Goal: Check status: Check status

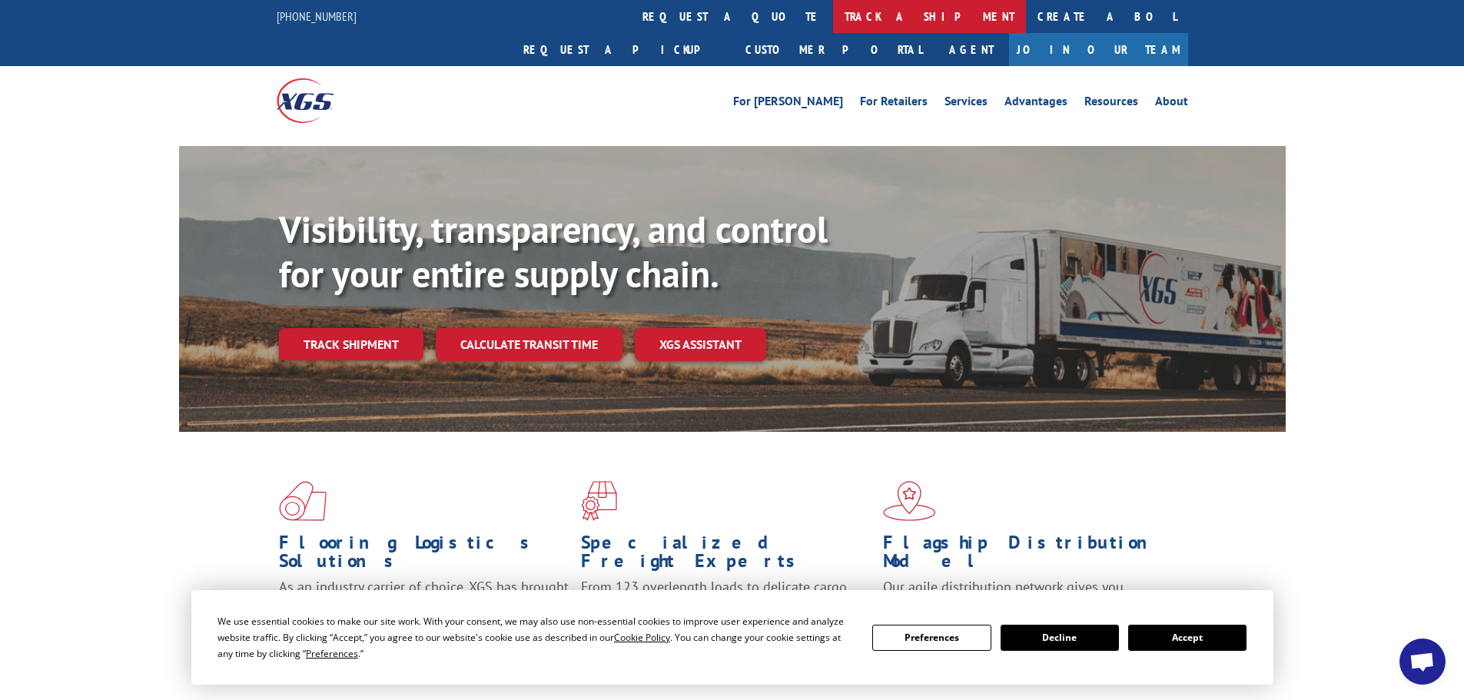
click at [833, 4] on link "track a shipment" at bounding box center [929, 16] width 193 height 33
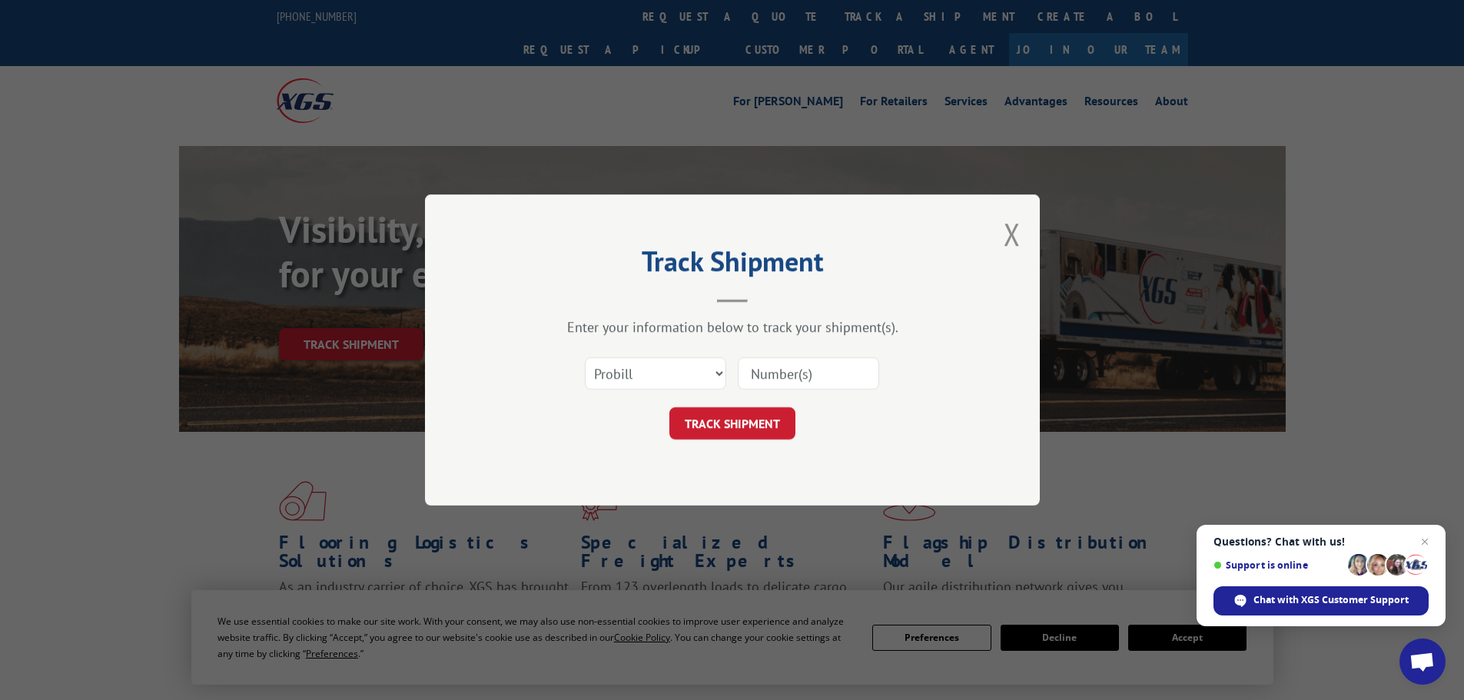
click at [679, 352] on div "Select category... Probill BOL PO" at bounding box center [732, 373] width 461 height 51
click at [678, 354] on div "Select category... Probill BOL PO" at bounding box center [732, 373] width 461 height 51
click at [677, 357] on div "Select category... Probill BOL PO" at bounding box center [656, 373] width 140 height 35
click at [674, 377] on select "Select category... Probill BOL PO" at bounding box center [655, 373] width 141 height 32
select select "po"
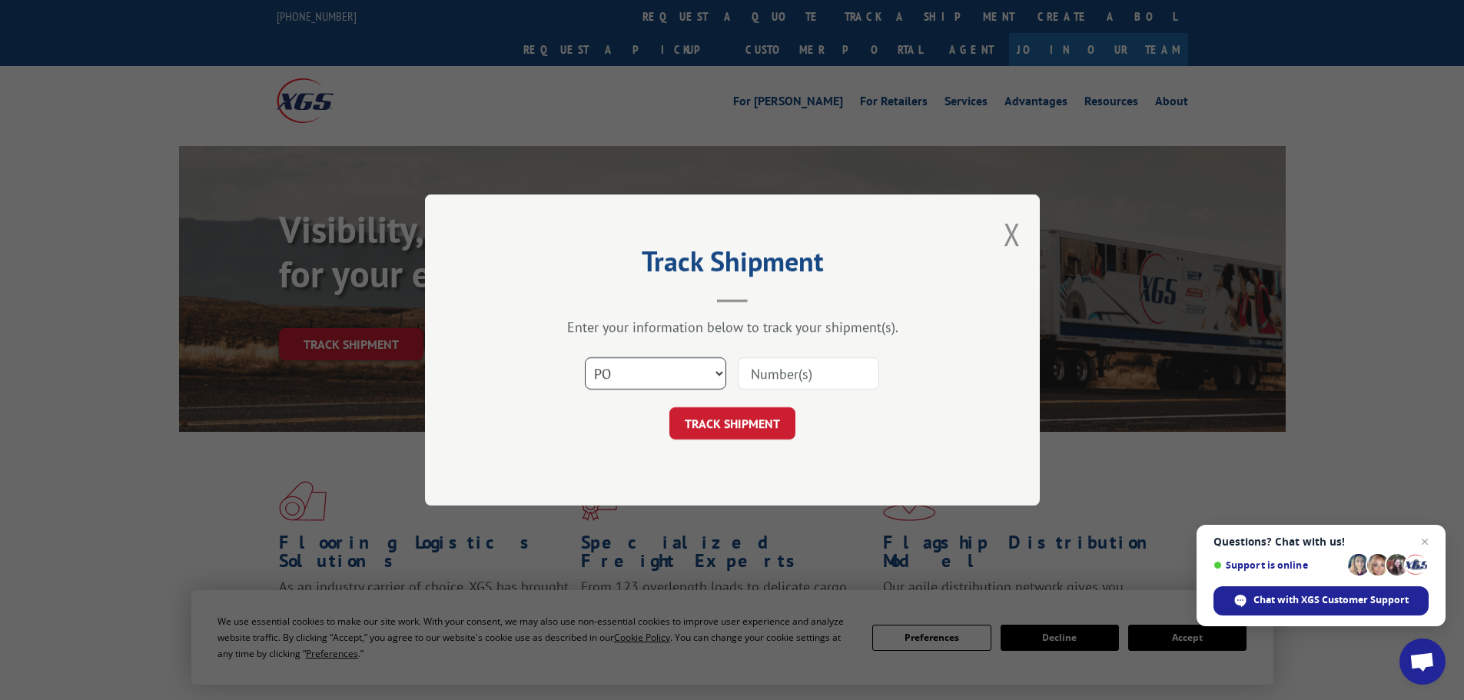
click at [585, 357] on select "Select category... Probill BOL PO" at bounding box center [655, 373] width 141 height 32
click at [838, 367] on input at bounding box center [808, 373] width 141 height 32
paste input "61541573"
type input "61541573"
click at [751, 436] on button "TRACK SHIPMENT" at bounding box center [732, 423] width 126 height 32
